Goal: Communication & Community: Answer question/provide support

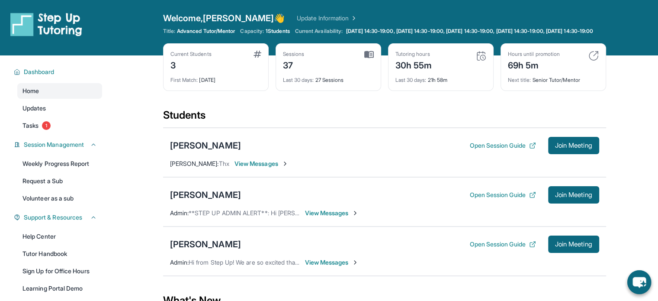
click at [268, 168] on span "View Messages" at bounding box center [261, 163] width 54 height 9
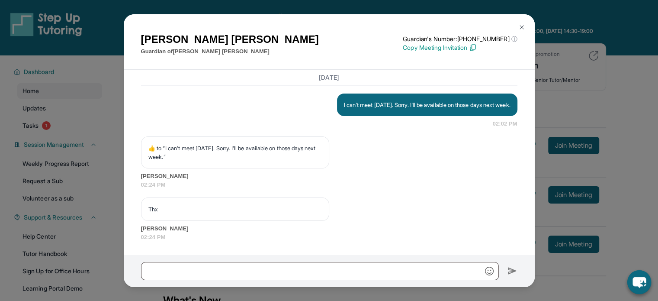
scroll to position [8269, 0]
click at [237, 286] on div at bounding box center [329, 271] width 411 height 32
click at [234, 296] on div "[PERSON_NAME] Guardian of [PERSON_NAME] Guardian's Number: [PHONE_NUMBER] ⓘ Thi…" at bounding box center [329, 150] width 658 height 301
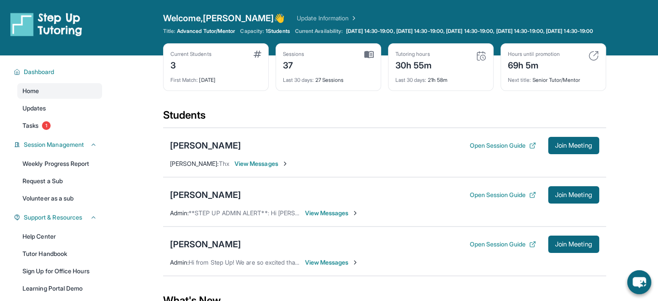
click at [321, 217] on span "View Messages" at bounding box center [332, 212] width 54 height 9
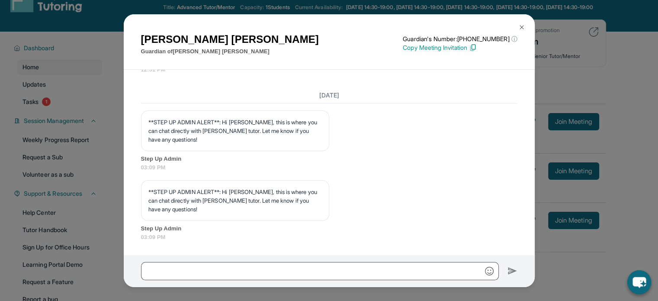
scroll to position [132, 0]
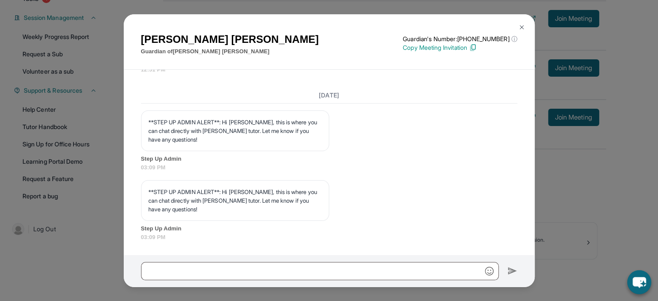
click at [605, 217] on div "[PERSON_NAME] Guardian of [PERSON_NAME] Guardian's Number: [PHONE_NUMBER] ⓘ Thi…" at bounding box center [329, 150] width 658 height 301
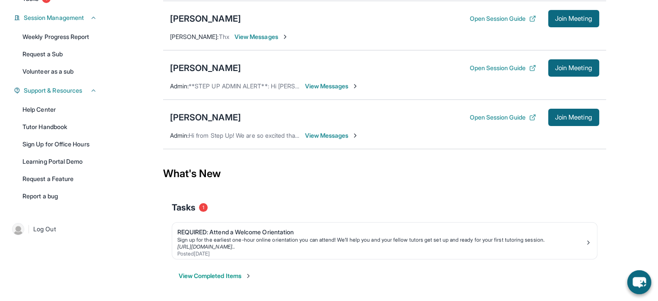
click at [317, 135] on span "View Messages" at bounding box center [332, 135] width 54 height 9
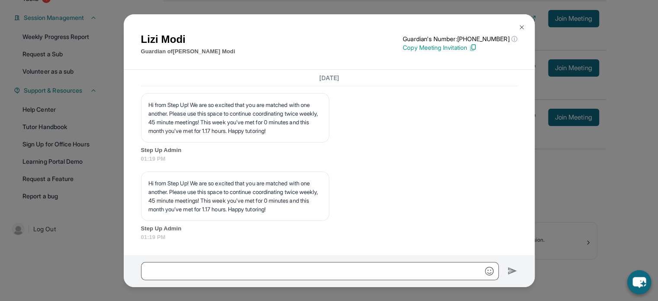
scroll to position [3980, 0]
click at [609, 189] on div "[PERSON_NAME] Guardian of [PERSON_NAME] Guardian's Number: [PHONE_NUMBER] ⓘ Thi…" at bounding box center [329, 150] width 658 height 301
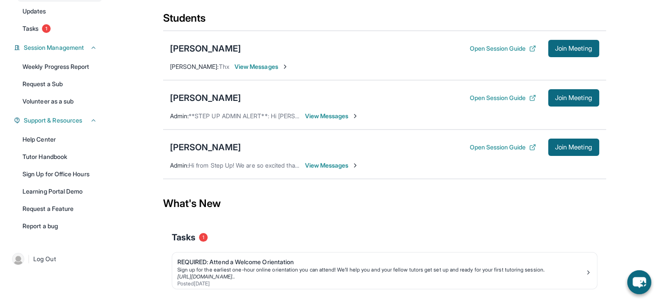
scroll to position [0, 0]
